Goal: Transaction & Acquisition: Purchase product/service

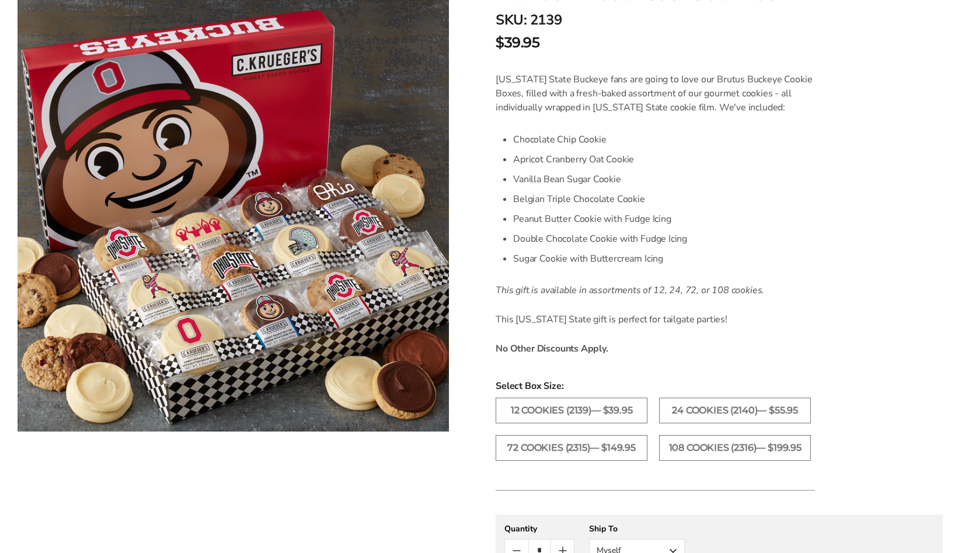
scroll to position [267, 0]
click at [741, 415] on label "24 Cookies (2140)— $55.95" at bounding box center [735, 409] width 152 height 26
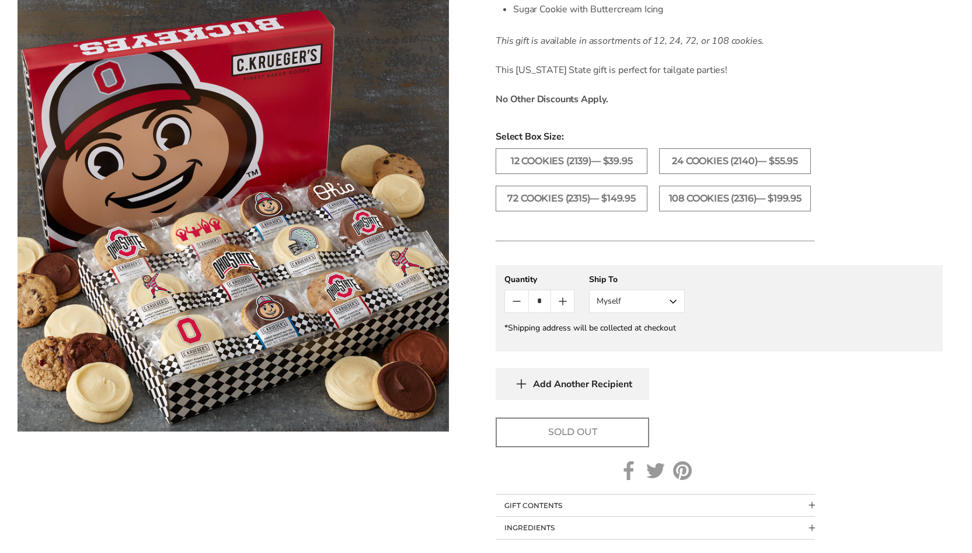
scroll to position [529, 0]
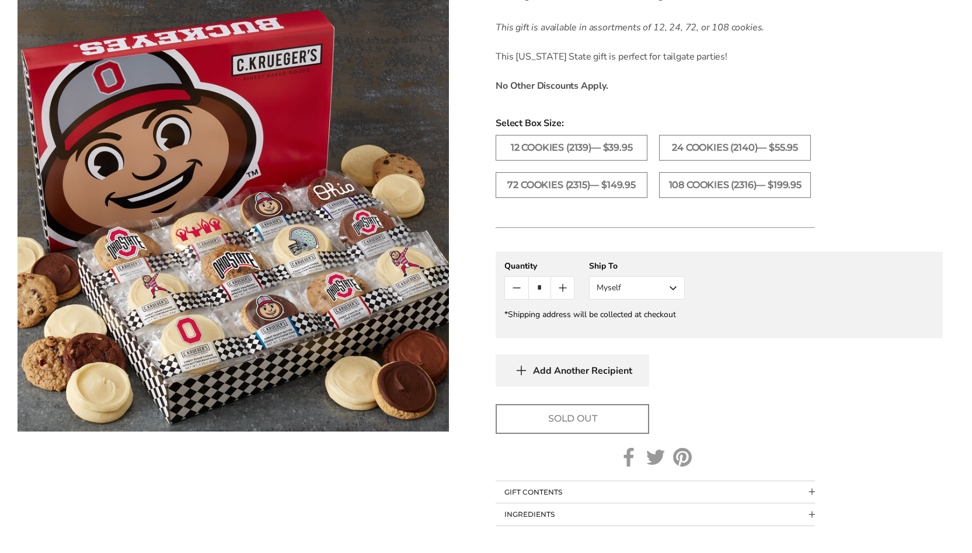
click at [633, 295] on button "Myself" at bounding box center [637, 287] width 96 height 23
click at [619, 342] on button "Other Recipient" at bounding box center [637, 330] width 95 height 21
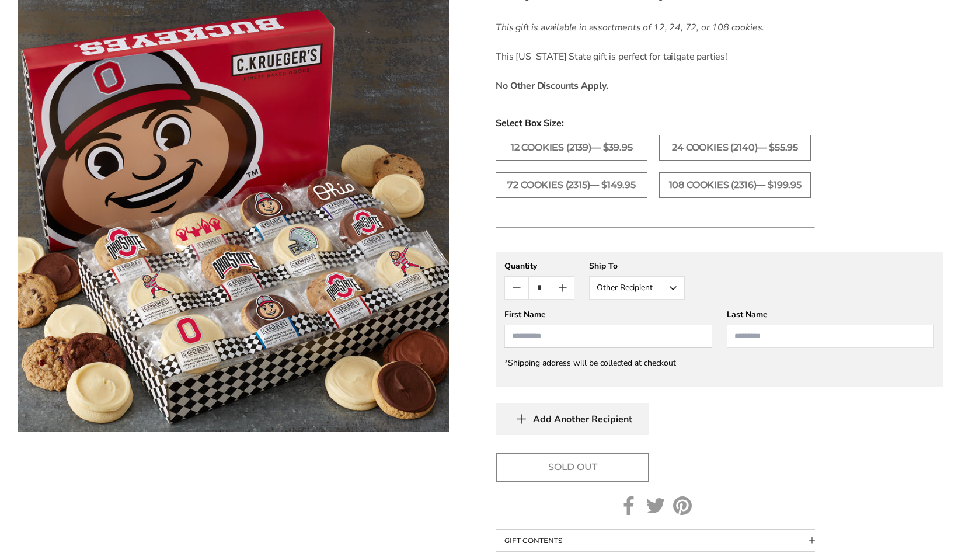
click at [601, 346] on input "First Name" at bounding box center [607, 336] width 207 height 23
type input "******"
click at [782, 348] on input "Last Name" at bounding box center [830, 336] width 207 height 23
type input "**********"
click at [678, 464] on div "Sold Out" at bounding box center [719, 467] width 447 height 30
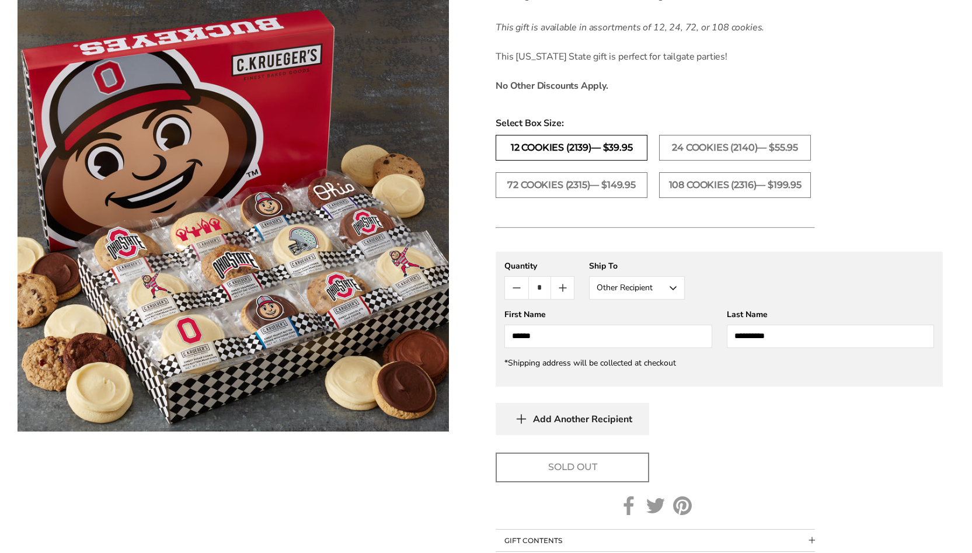
click at [605, 145] on label "12 Cookies (2139)— $39.95" at bounding box center [572, 148] width 152 height 26
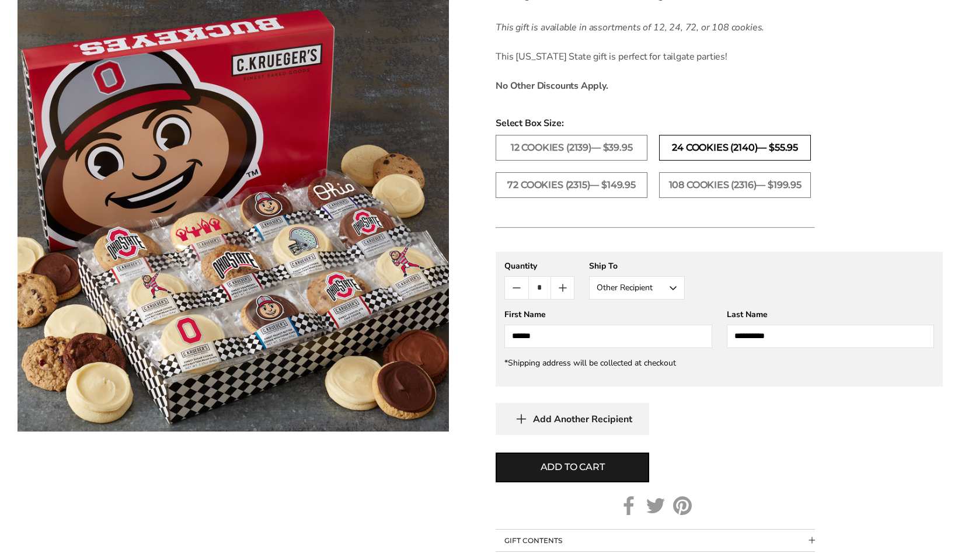
click at [688, 141] on label "24 Cookies (2140)— $55.95" at bounding box center [735, 148] width 152 height 26
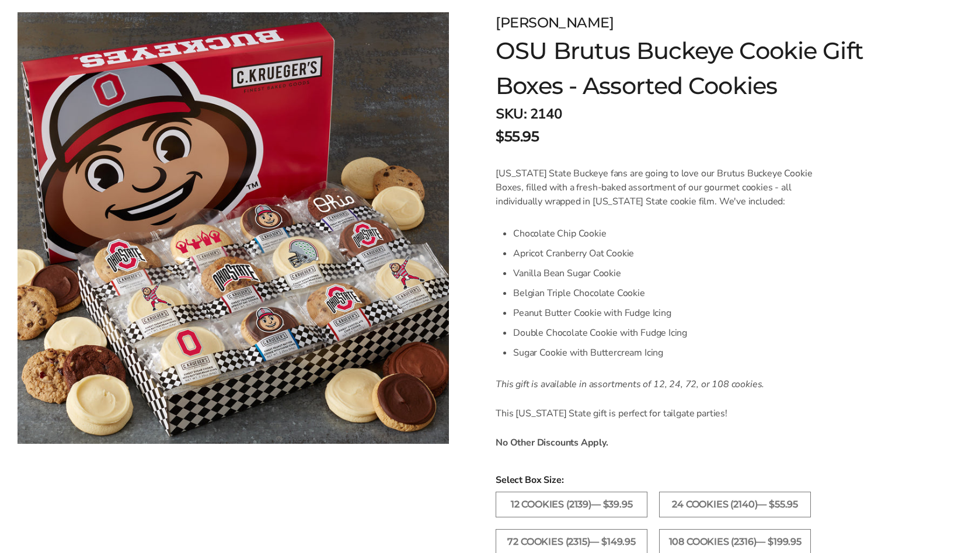
scroll to position [168, 0]
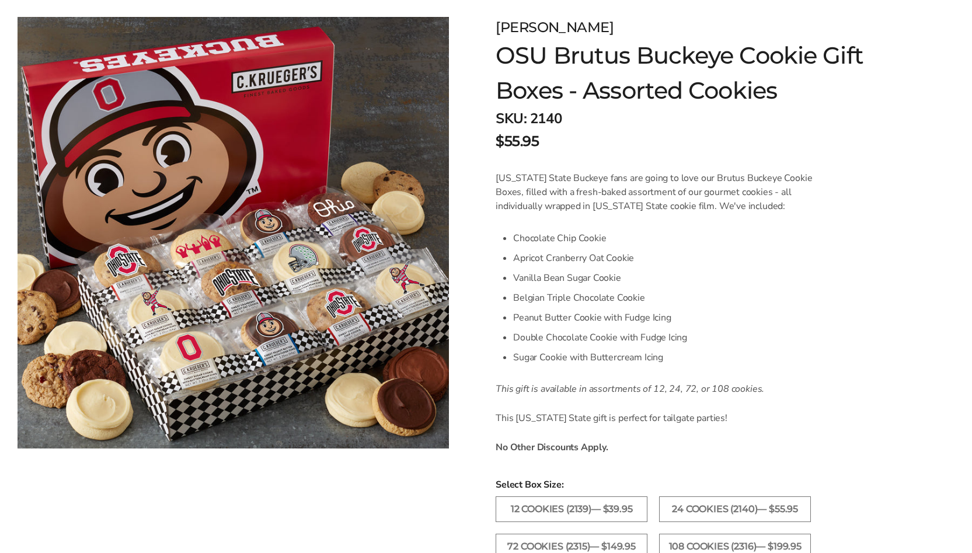
click at [509, 28] on div "[PERSON_NAME]" at bounding box center [682, 27] width 372 height 21
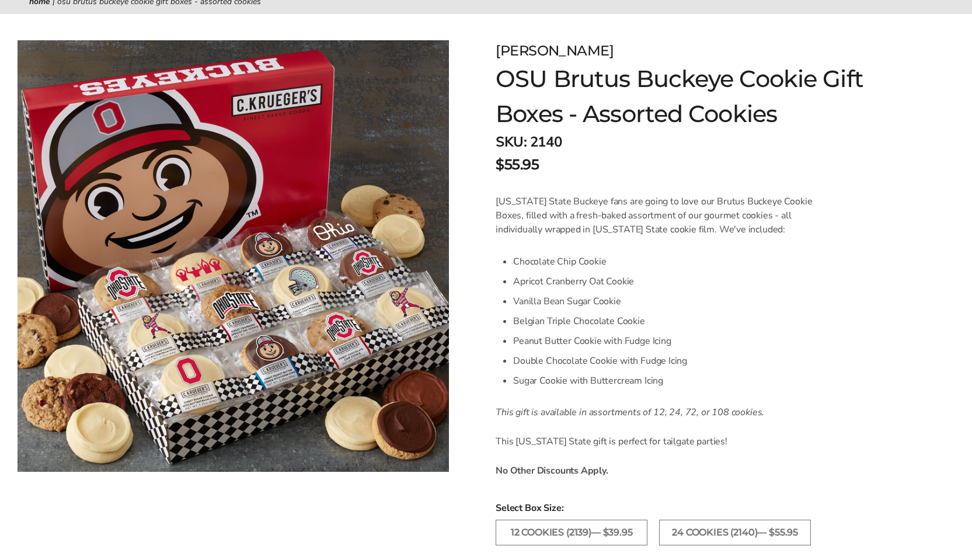
scroll to position [0, 0]
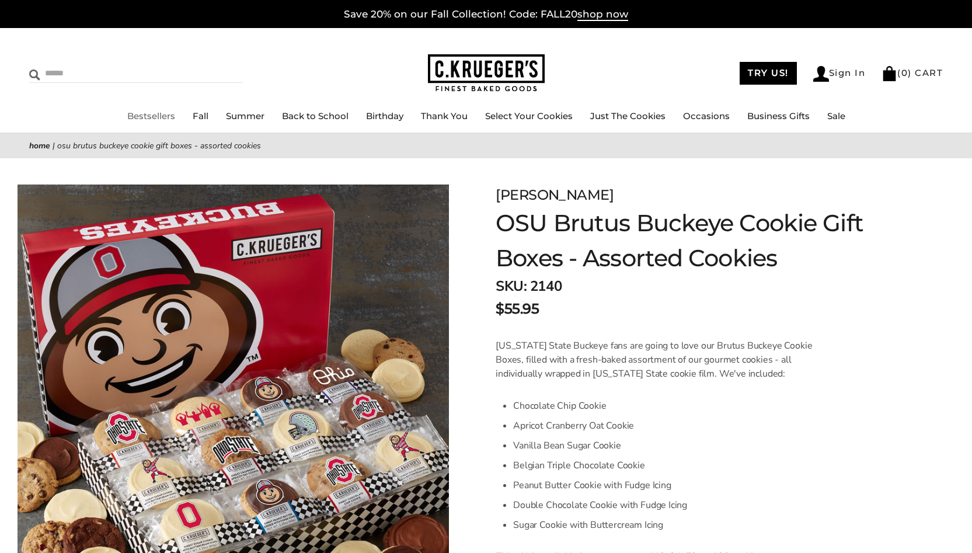
click at [65, 72] on input "Search" at bounding box center [98, 73] width 139 height 18
type input "*******"
click at [219, 72] on input "******" at bounding box center [227, 72] width 32 height 16
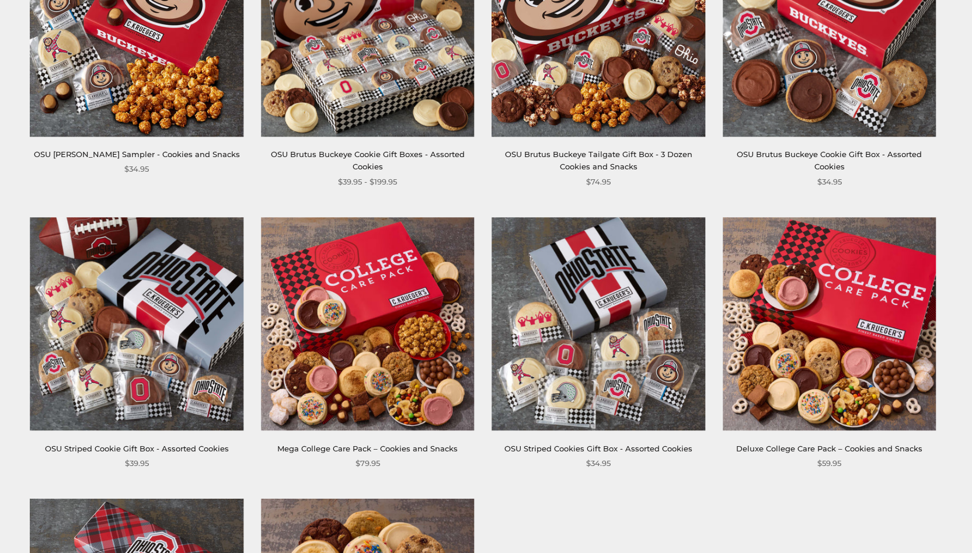
scroll to position [316, 0]
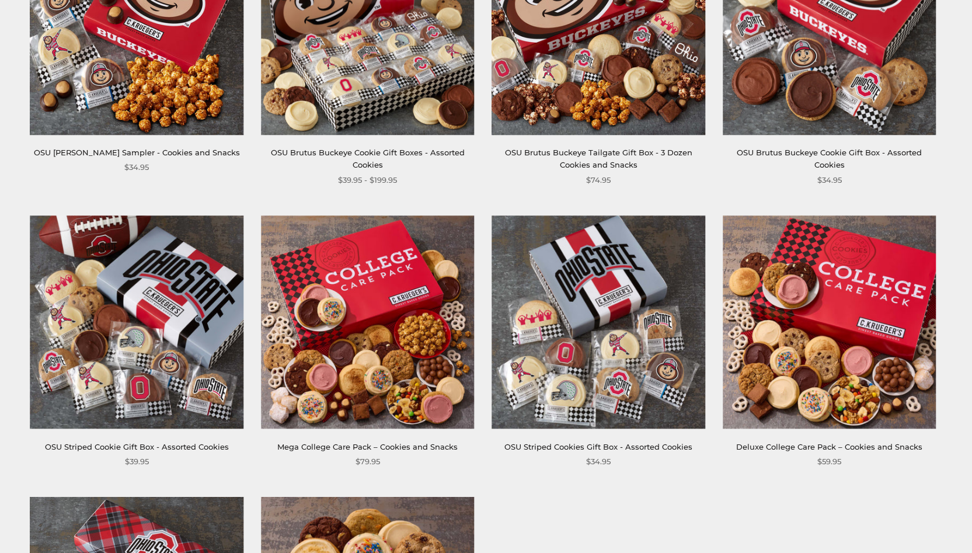
click at [151, 305] on img at bounding box center [136, 321] width 213 height 213
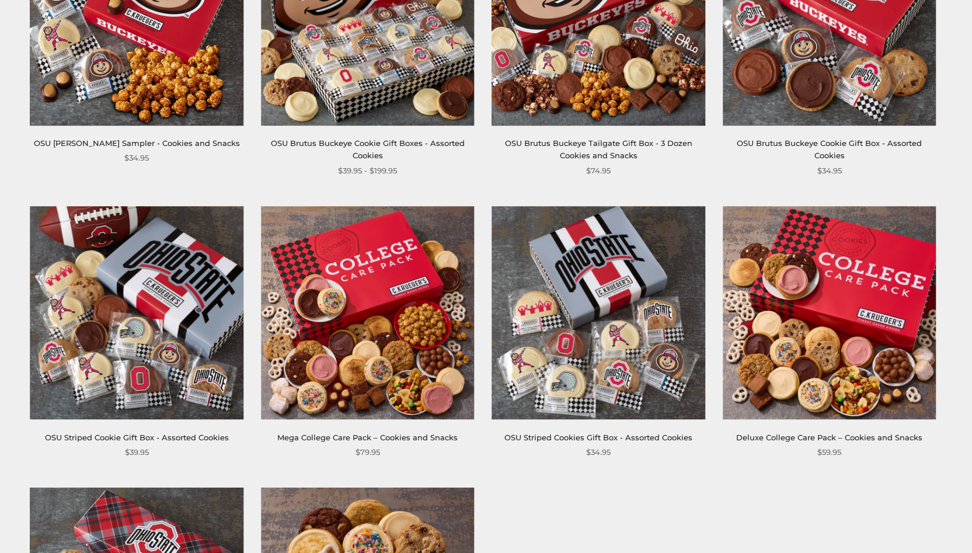
scroll to position [324, 0]
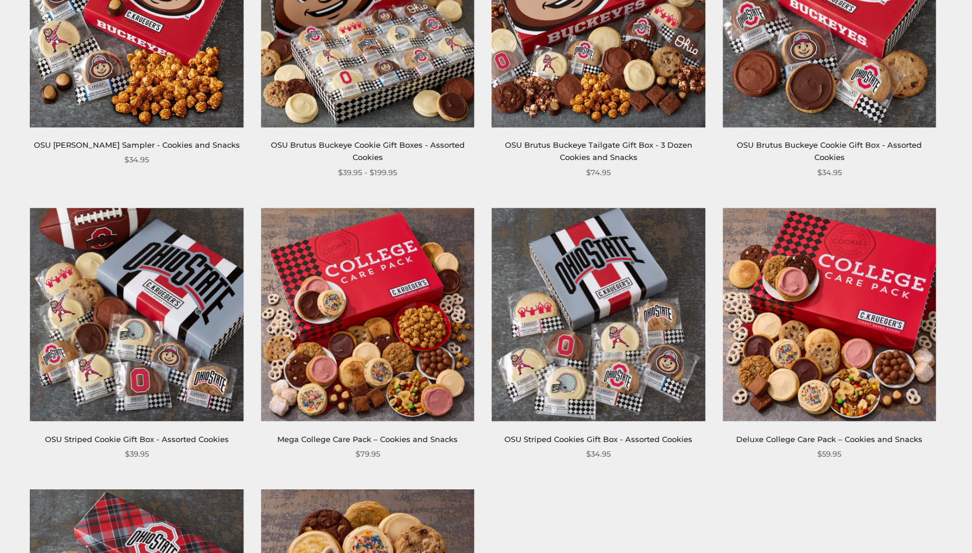
click at [124, 283] on img at bounding box center [136, 314] width 213 height 213
click at [616, 280] on img at bounding box center [598, 314] width 213 height 213
click at [390, 72] on img at bounding box center [367, 20] width 213 height 213
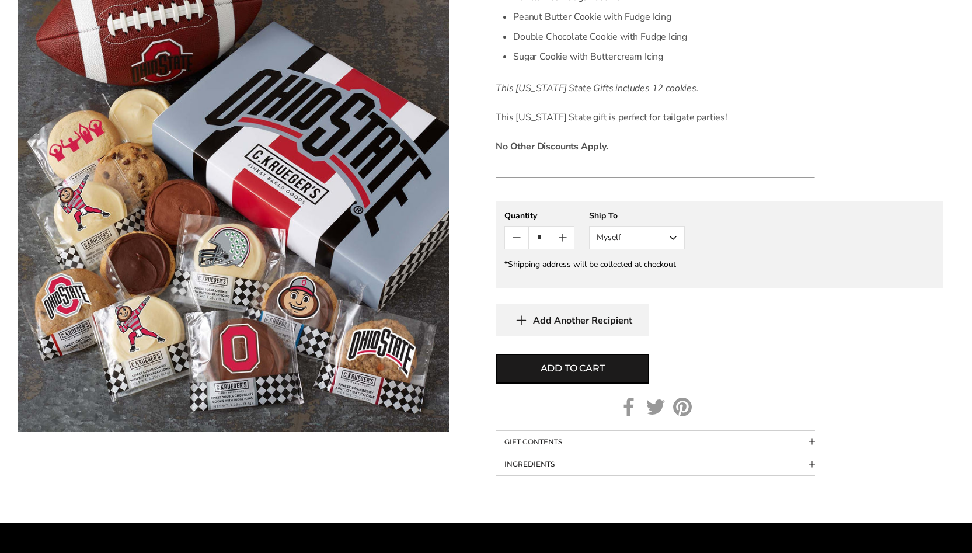
scroll to position [446, 0]
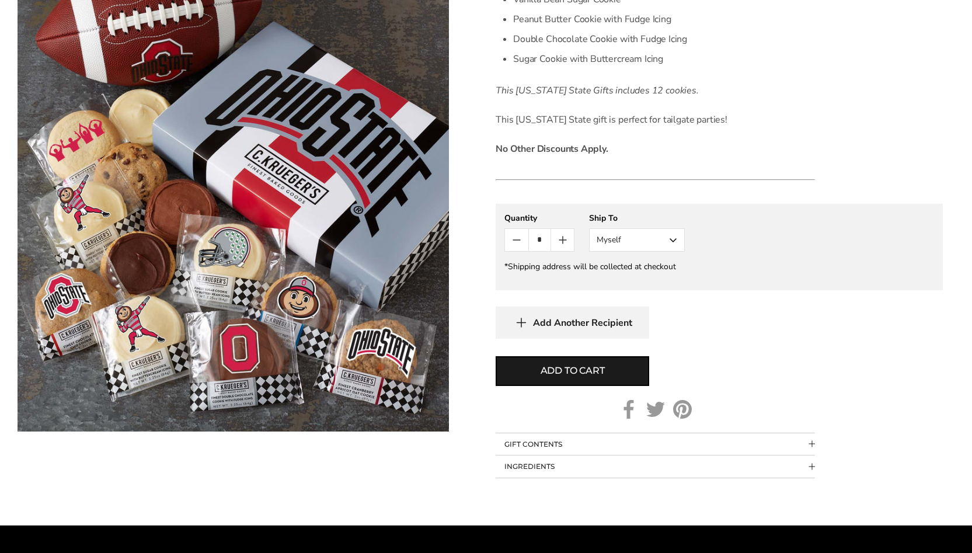
click at [569, 241] on icon "Count plus" at bounding box center [563, 240] width 14 height 14
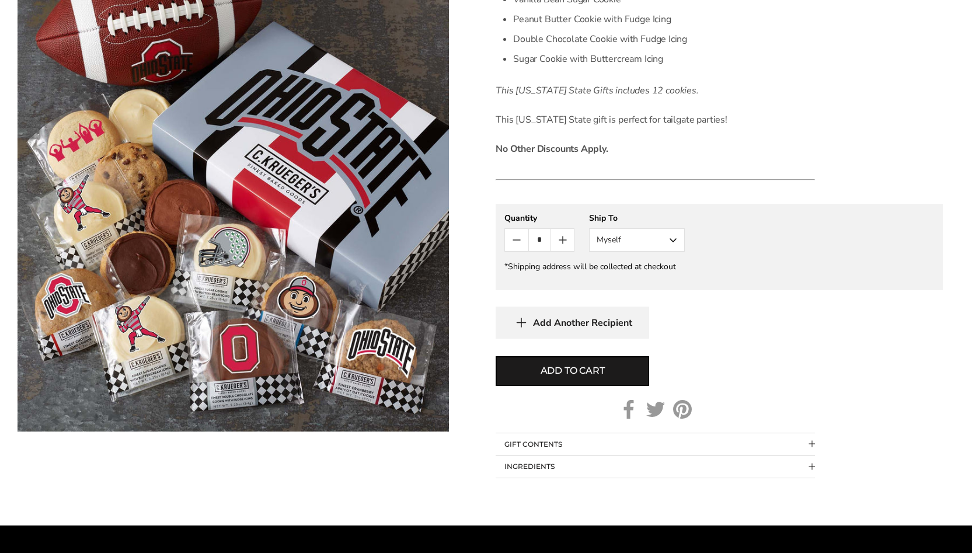
click at [569, 241] on icon "Count plus" at bounding box center [563, 240] width 14 height 14
click at [517, 240] on icon "Count minus" at bounding box center [516, 240] width 7 height 0
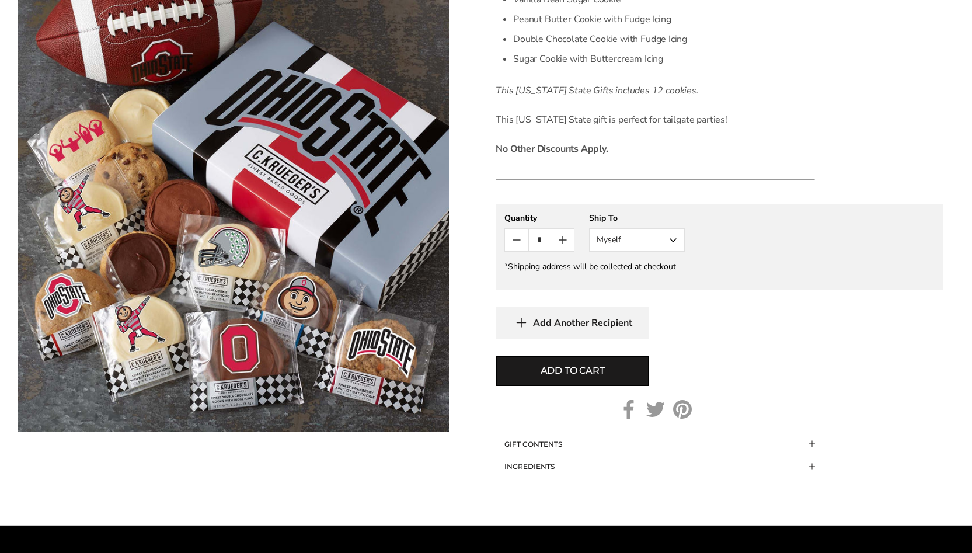
click at [517, 240] on icon "Count minus" at bounding box center [516, 240] width 7 height 0
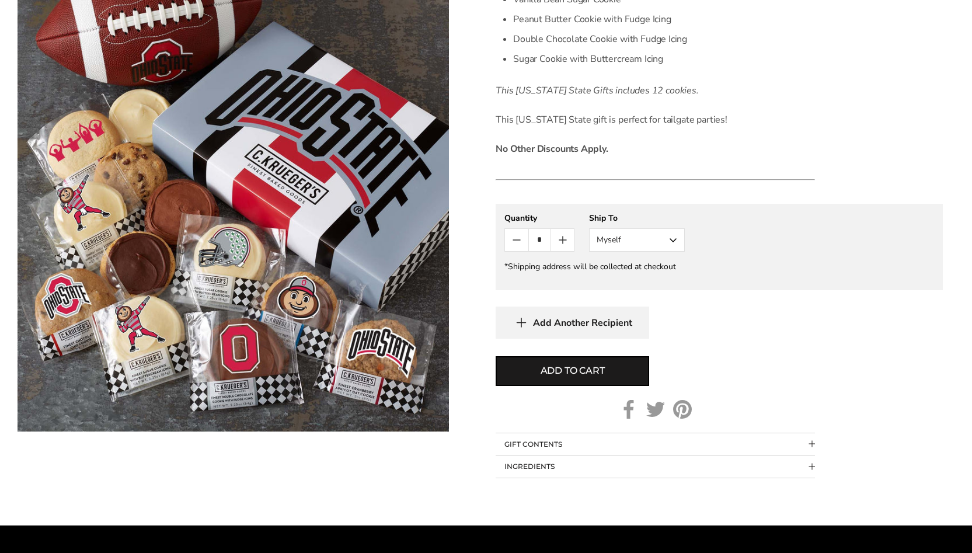
click at [517, 240] on icon "Count minus" at bounding box center [516, 240] width 7 height 0
type input "*"
click at [517, 240] on icon "Count minus" at bounding box center [516, 240] width 7 height 0
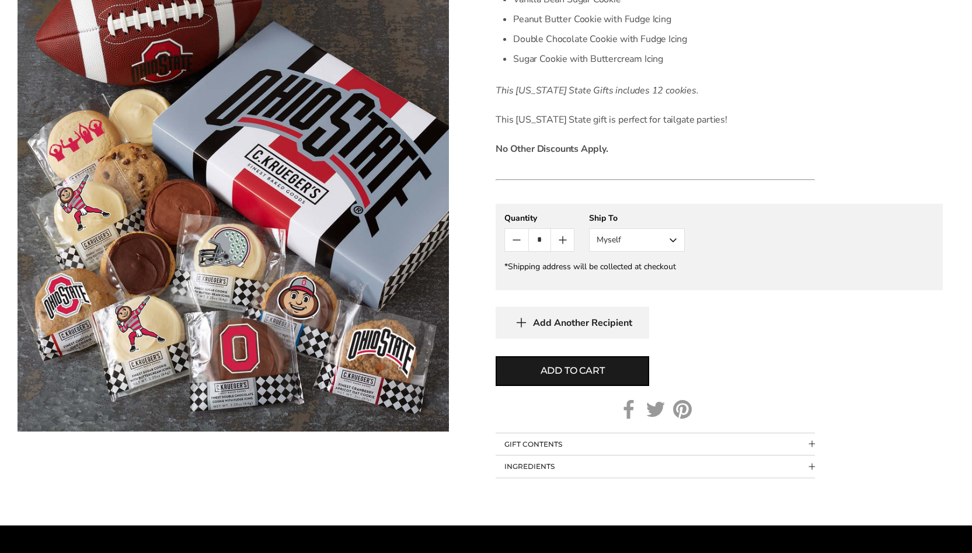
click at [517, 240] on icon "Count minus" at bounding box center [516, 240] width 7 height 0
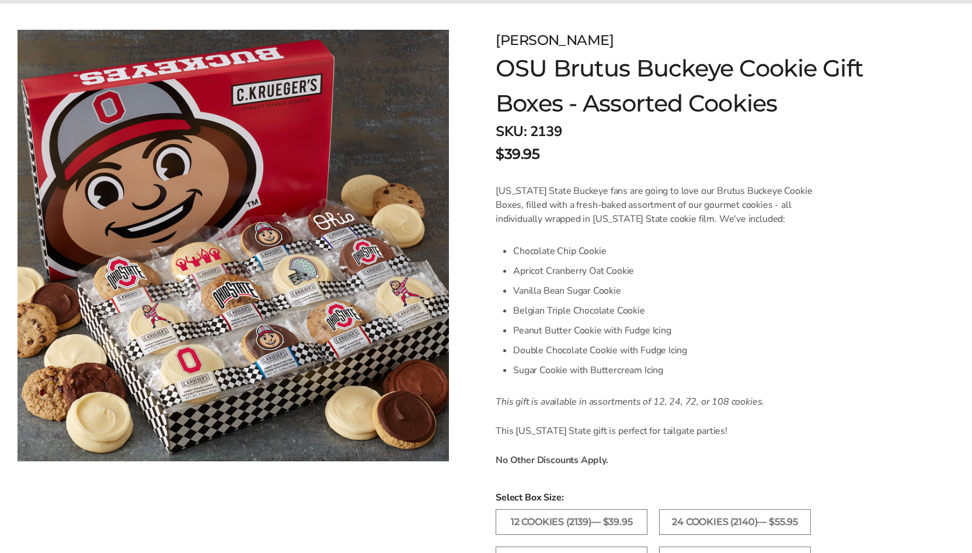
scroll to position [158, 0]
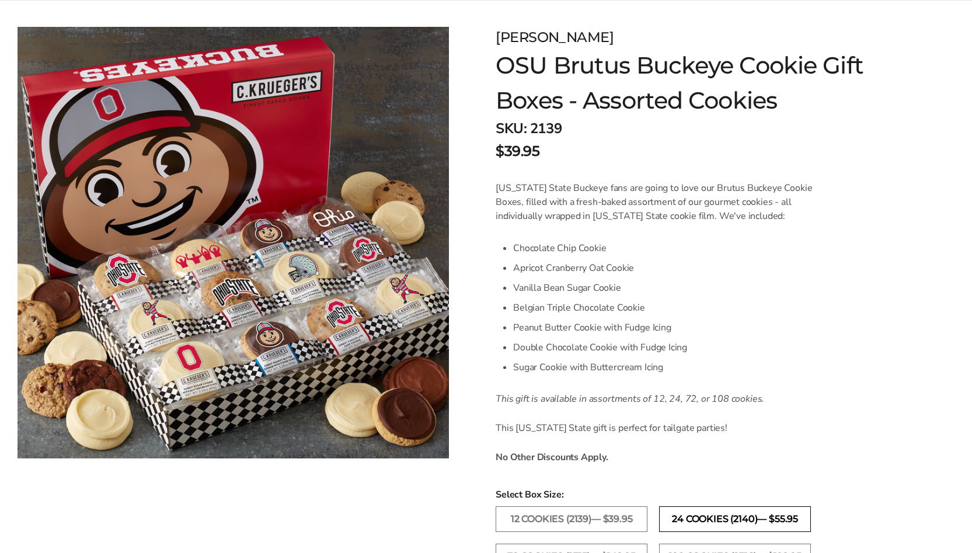
click at [740, 521] on label "24 Cookies (2140)— $55.95" at bounding box center [735, 519] width 152 height 26
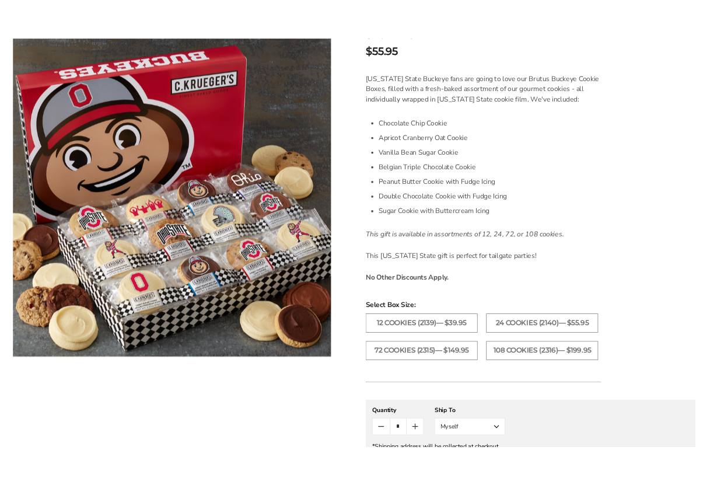
scroll to position [248, 0]
